Goal: Communication & Community: Answer question/provide support

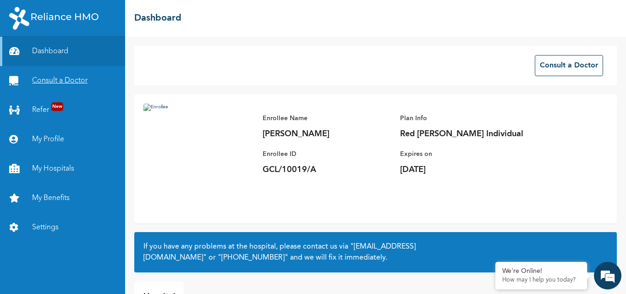
click at [74, 82] on link "Consult a Doctor" at bounding box center [62, 80] width 125 height 29
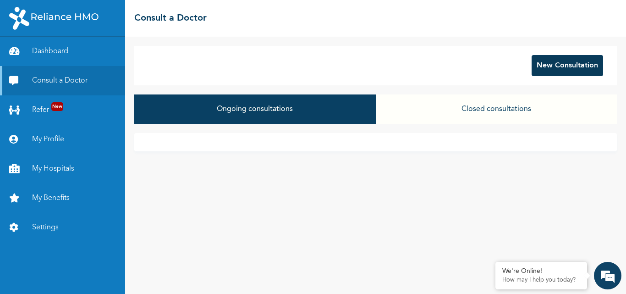
click at [588, 65] on button "New Consultation" at bounding box center [566, 65] width 71 height 21
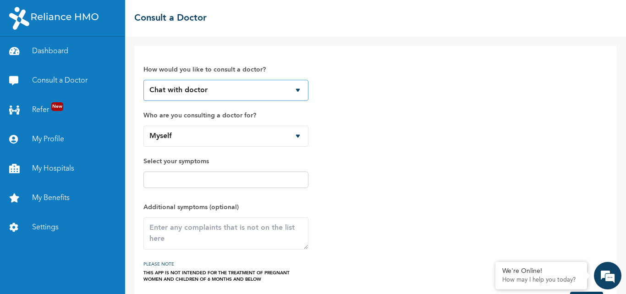
click at [298, 89] on select "Chat with doctor Phone Call" at bounding box center [225, 90] width 165 height 21
click at [143, 80] on select "Chat with doctor Phone Call" at bounding box center [225, 90] width 165 height 21
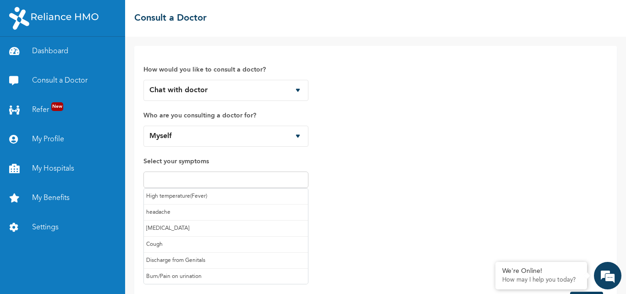
click at [170, 176] on input "text" at bounding box center [225, 179] width 159 height 11
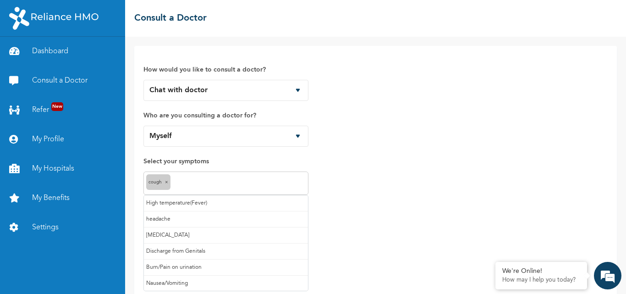
click at [192, 183] on input "text" at bounding box center [239, 183] width 133 height 11
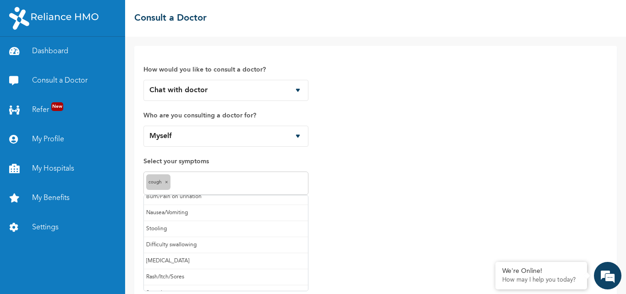
scroll to position [79, 0]
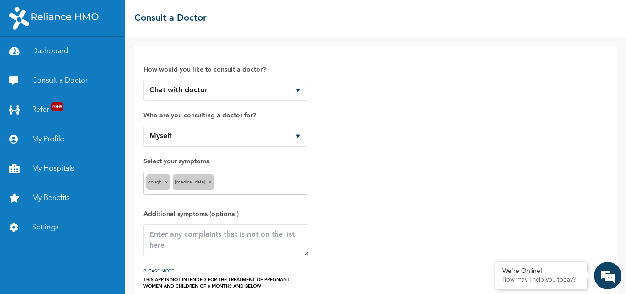
click at [325, 258] on div "How would you like to consult a doctor? Chat with doctor Phone Call Who are you…" at bounding box center [375, 172] width 464 height 234
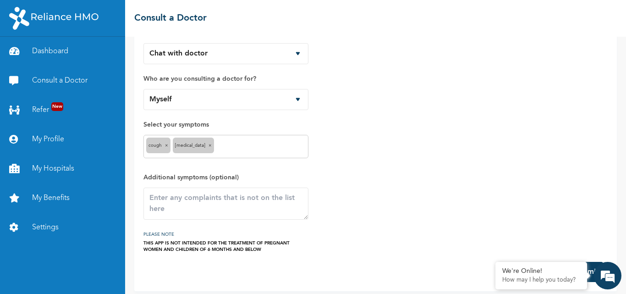
scroll to position [43, 0]
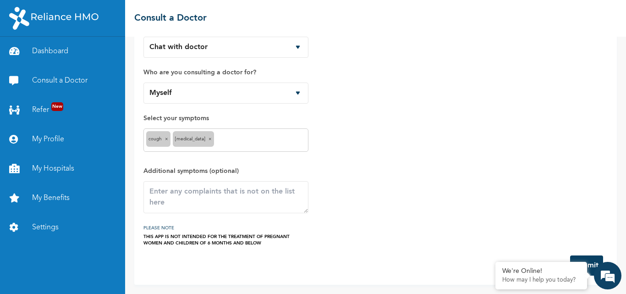
click at [593, 258] on button "Submit" at bounding box center [586, 265] width 33 height 20
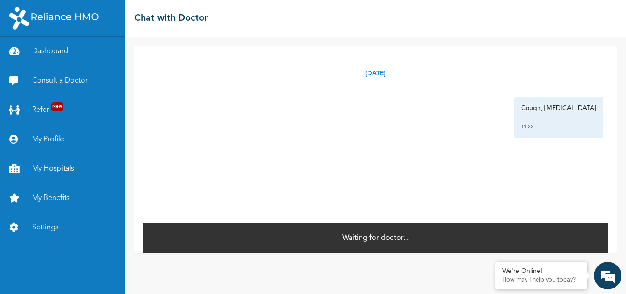
click at [510, 174] on div "Tuesday, August 12th 2025 Cough, Runny nose 11:22 *" at bounding box center [375, 134] width 464 height 176
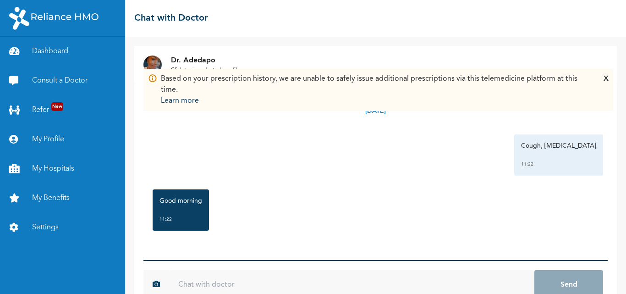
scroll to position [24, 0]
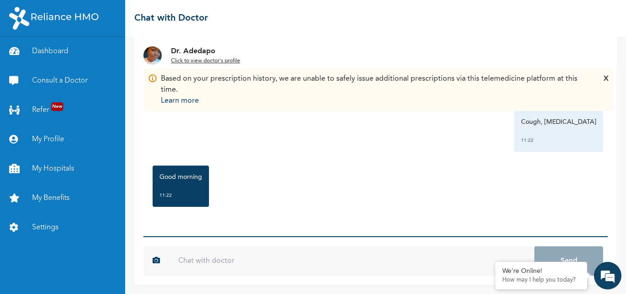
click at [216, 261] on input "text" at bounding box center [351, 260] width 365 height 29
type input "g"
type input "Good morning"
click at [534, 246] on button "Send" at bounding box center [568, 260] width 69 height 29
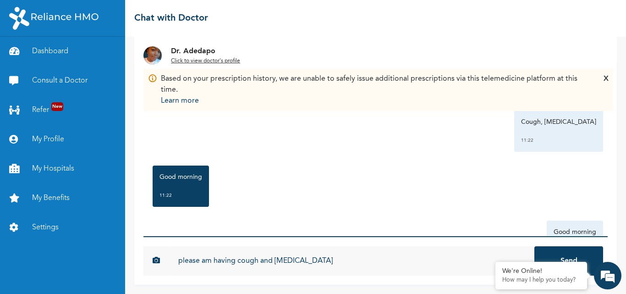
type input "please am having cough and [MEDICAL_DATA]"
click at [534, 246] on button "Send" at bounding box center [568, 260] width 69 height 29
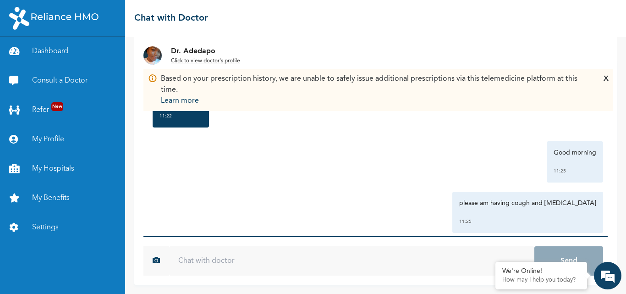
scroll to position [97, 0]
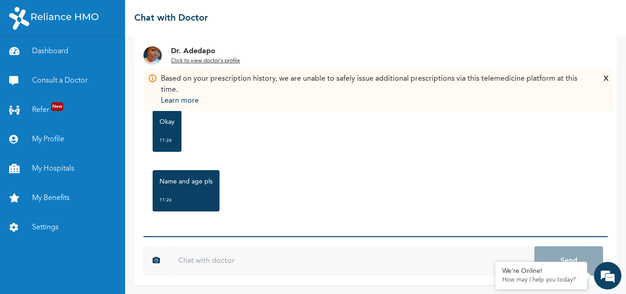
scroll to position [216, 0]
click at [197, 258] on input "text" at bounding box center [351, 260] width 365 height 29
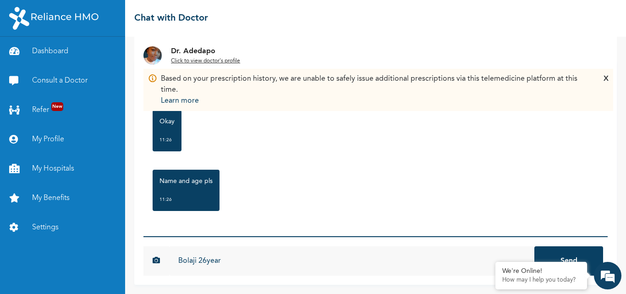
type input "Bolaji 26year"
click at [534, 246] on button "Send" at bounding box center [568, 260] width 69 height 29
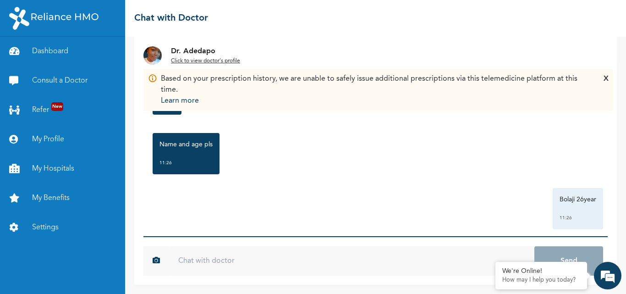
scroll to position [266, 0]
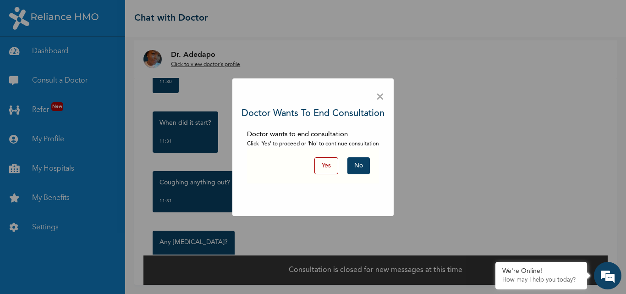
scroll to position [5, 0]
click at [382, 99] on span "×" at bounding box center [380, 96] width 9 height 19
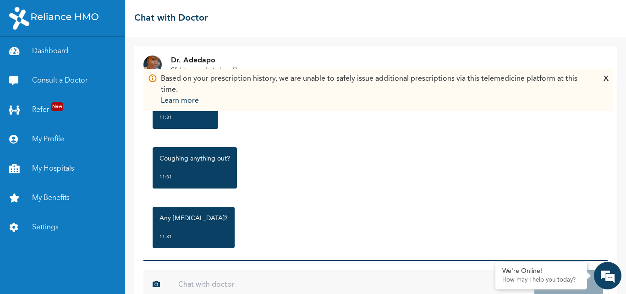
scroll to position [469, 0]
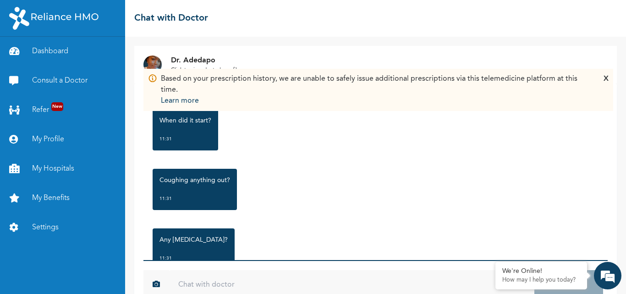
click at [204, 284] on input "text" at bounding box center [351, 284] width 365 height 29
type input "just coughing out [MEDICAL_DATA]"
click at [534, 270] on button "Send" at bounding box center [568, 284] width 69 height 29
type input "the coughing started is [DATE]"
click at [534, 270] on button "Send" at bounding box center [568, 284] width 69 height 29
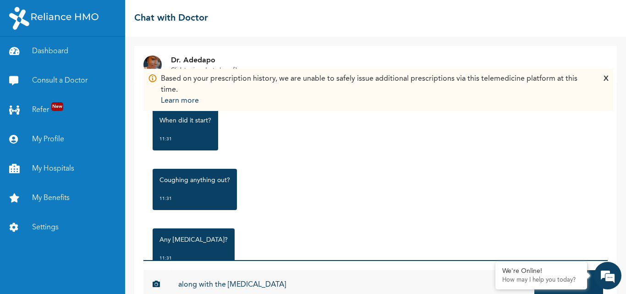
type input "along with the [MEDICAL_DATA]"
click at [534, 270] on button "Send" at bounding box center [568, 284] width 69 height 29
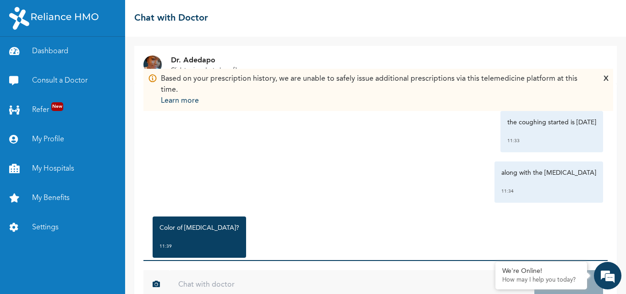
scroll to position [834, 0]
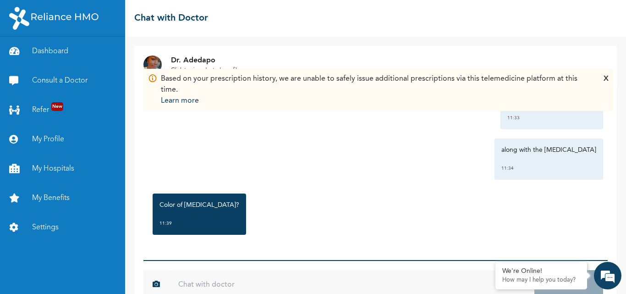
click at [204, 284] on input "text" at bounding box center [351, 284] width 365 height 29
type input "l"
type input "is not colorless"
click at [534, 270] on button "Send" at bounding box center [568, 284] width 69 height 29
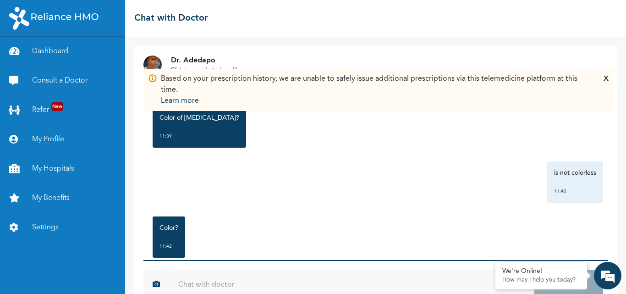
scroll to position [939, 0]
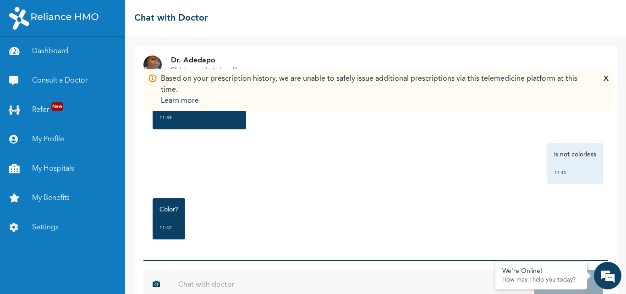
click at [196, 288] on input "text" at bounding box center [351, 284] width 365 height 29
type input "white"
click at [534, 270] on button "Send" at bounding box center [568, 284] width 69 height 29
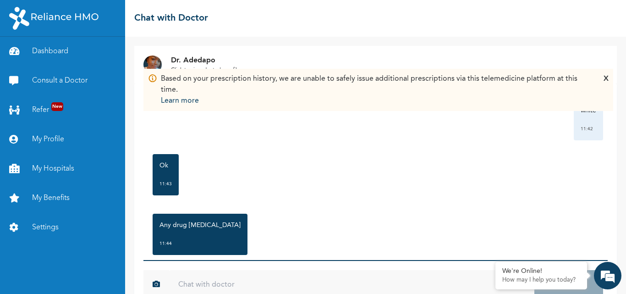
scroll to position [1113, 0]
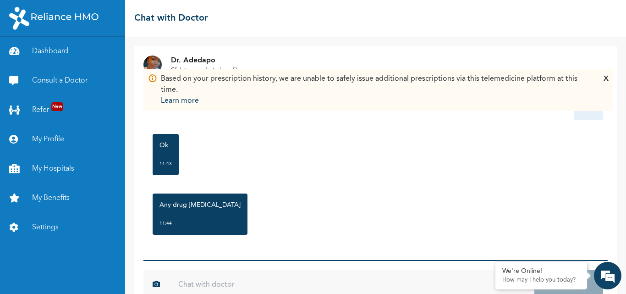
click at [209, 286] on input "text" at bounding box center [351, 284] width 365 height 29
type input "nor"
click at [534, 270] on button "Send" at bounding box center [568, 284] width 69 height 29
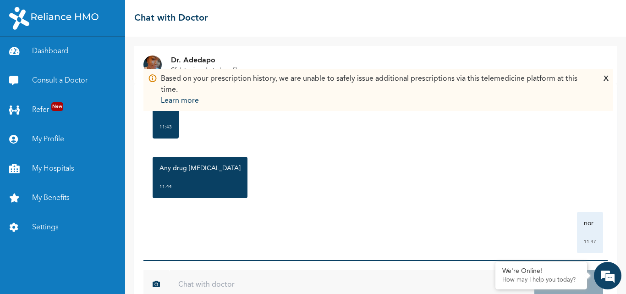
scroll to position [1164, 0]
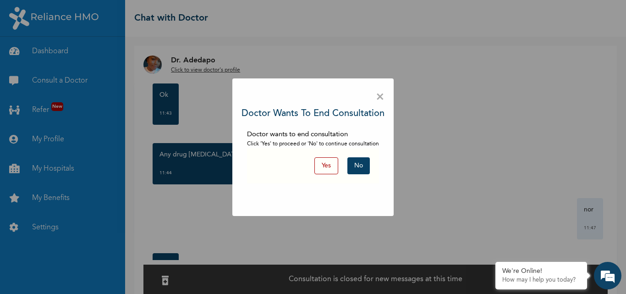
click at [376, 95] on span "×" at bounding box center [380, 96] width 9 height 19
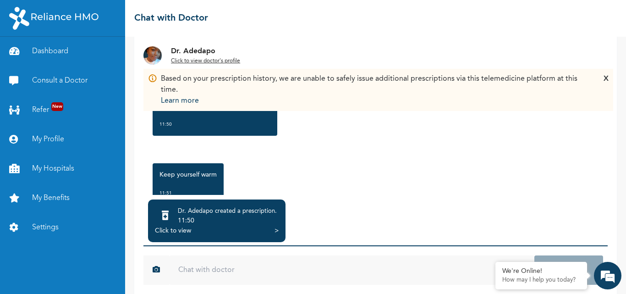
scroll to position [76, 0]
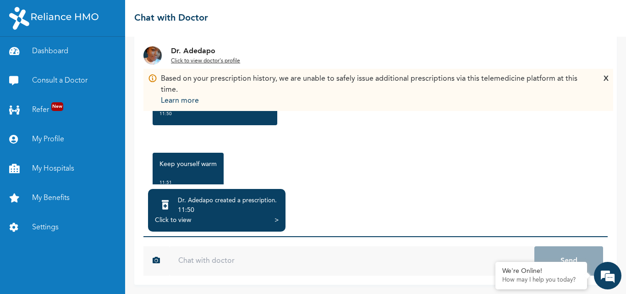
click at [179, 218] on div "Click to view" at bounding box center [173, 219] width 36 height 9
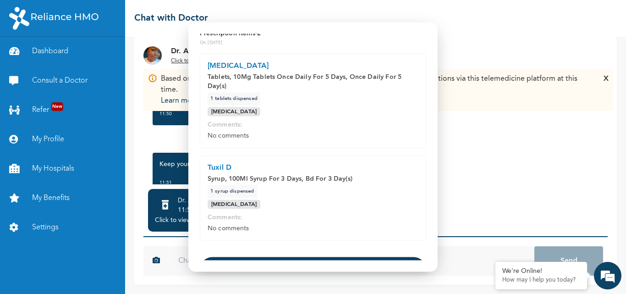
scroll to position [68, 0]
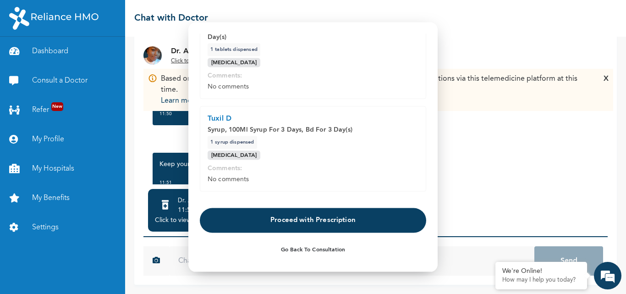
click at [326, 217] on button "Proceed with Prescription" at bounding box center [313, 220] width 226 height 25
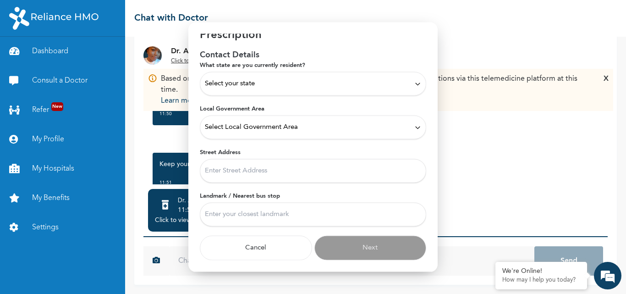
click at [414, 85] on icon at bounding box center [417, 83] width 7 height 7
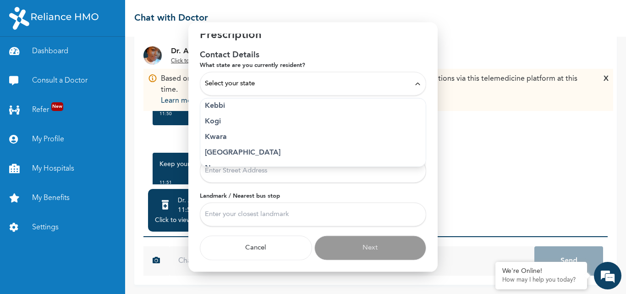
scroll to position [336, 0]
click at [207, 148] on p "[GEOGRAPHIC_DATA]" at bounding box center [313, 148] width 216 height 11
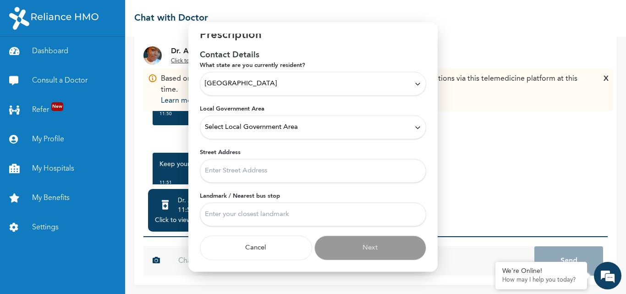
click at [398, 126] on div "Select Local Government Area" at bounding box center [313, 127] width 216 height 10
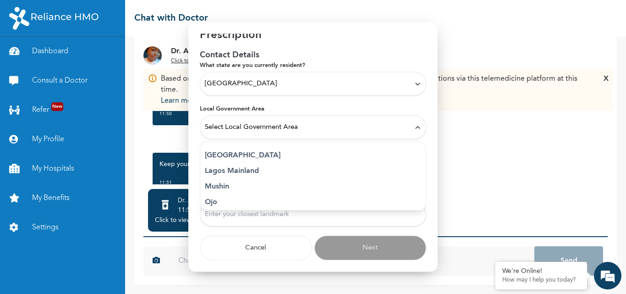
scroll to position [177, 0]
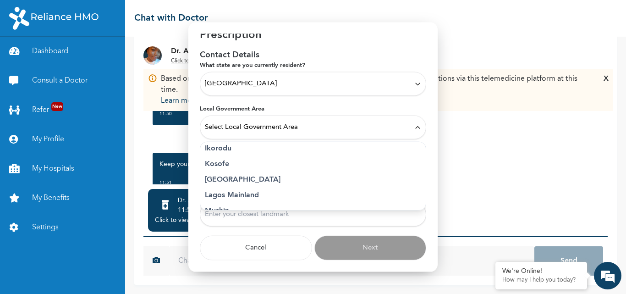
click at [220, 161] on p "Kosofe" at bounding box center [313, 163] width 216 height 11
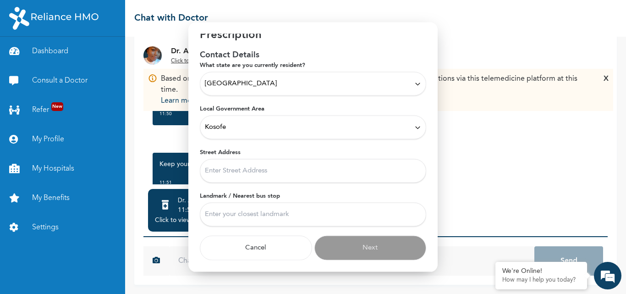
click at [218, 168] on input "Street Address" at bounding box center [313, 171] width 226 height 24
type input "28,[PERSON_NAME] [PERSON_NAME] village"
click at [268, 219] on input "Landmark / Nearest bus stop" at bounding box center [313, 214] width 226 height 24
type input "idiroko"
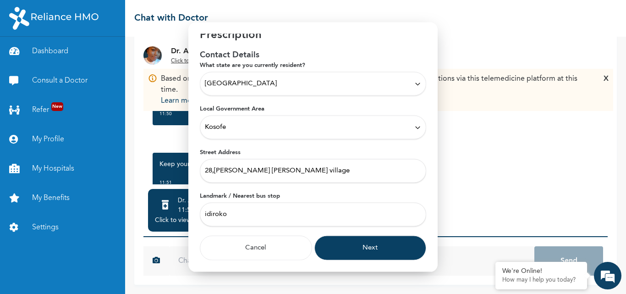
click at [373, 252] on button "Next" at bounding box center [370, 247] width 112 height 25
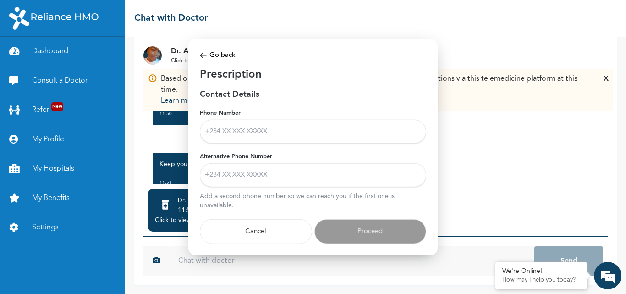
click at [277, 125] on input "Phone Number" at bounding box center [313, 132] width 226 height 24
type input "07016849291"
click at [276, 174] on input "Alternative Phone Number" at bounding box center [313, 175] width 226 height 24
type input "09156301616"
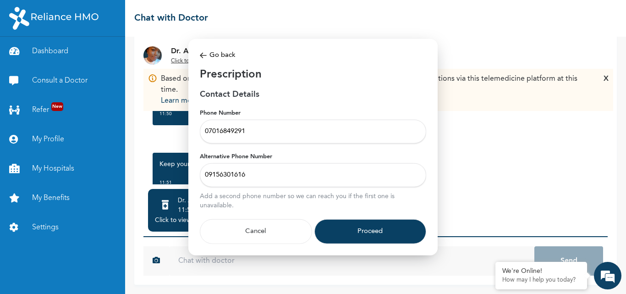
click at [351, 225] on button "Proceed" at bounding box center [370, 231] width 112 height 25
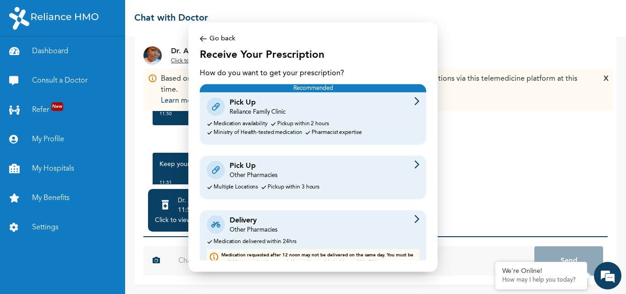
click at [300, 176] on div "Pick Up Other Pharmacies" at bounding box center [313, 169] width 213 height 19
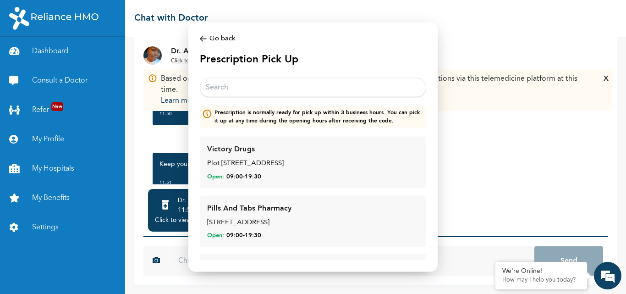
click at [222, 85] on input "text" at bounding box center [313, 87] width 226 height 19
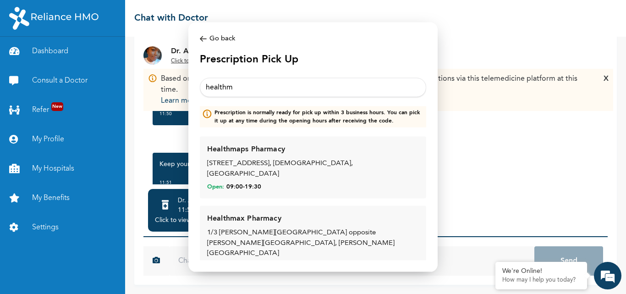
type input "healthm"
click at [256, 228] on div "1/3 [PERSON_NAME][GEOGRAPHIC_DATA] opposite [PERSON_NAME][GEOGRAPHIC_DATA], [PE…" at bounding box center [313, 243] width 212 height 31
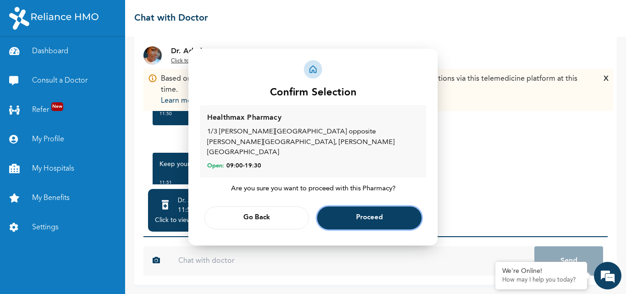
click at [349, 214] on button "Proceed" at bounding box center [369, 217] width 104 height 23
